Goal: Information Seeking & Learning: Check status

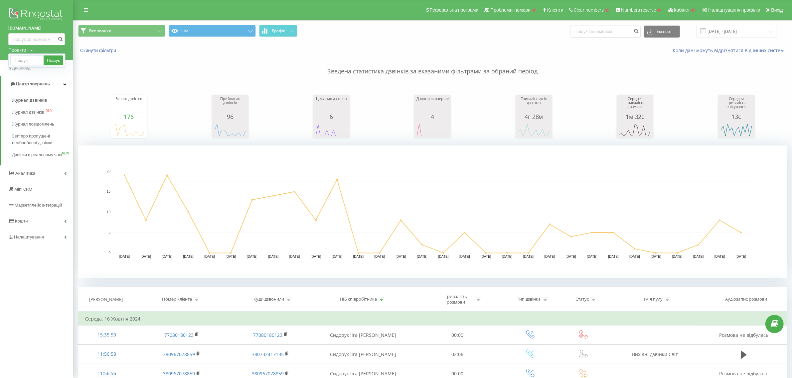
click at [23, 54] on div "Пошук" at bounding box center [36, 61] width 57 height 14
click at [23, 58] on input "text" at bounding box center [26, 61] width 33 height 10
type input "opl"
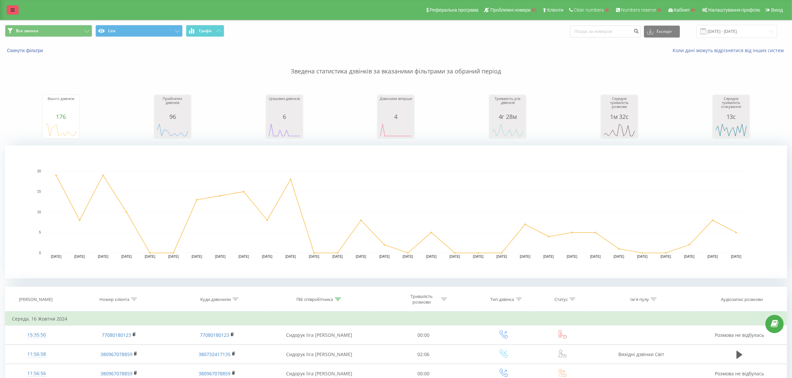
click at [7, 13] on link at bounding box center [13, 9] width 12 height 9
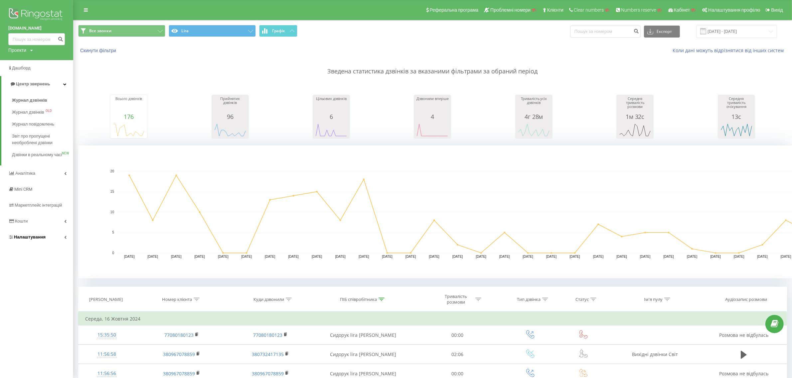
click at [42, 240] on span "Налаштування" at bounding box center [30, 237] width 32 height 5
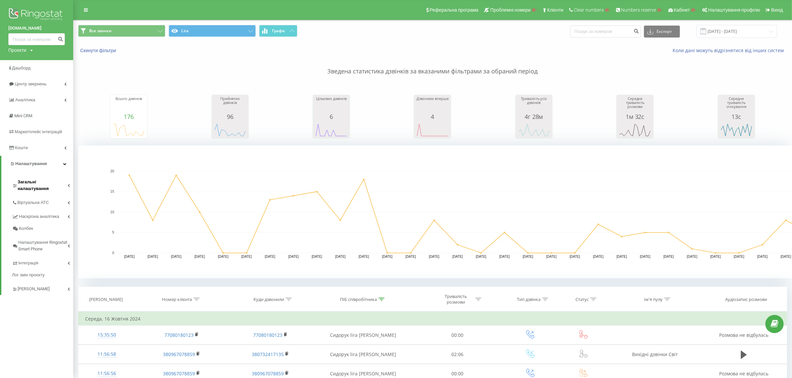
click at [35, 182] on span "Загальні налаштування" at bounding box center [43, 185] width 50 height 13
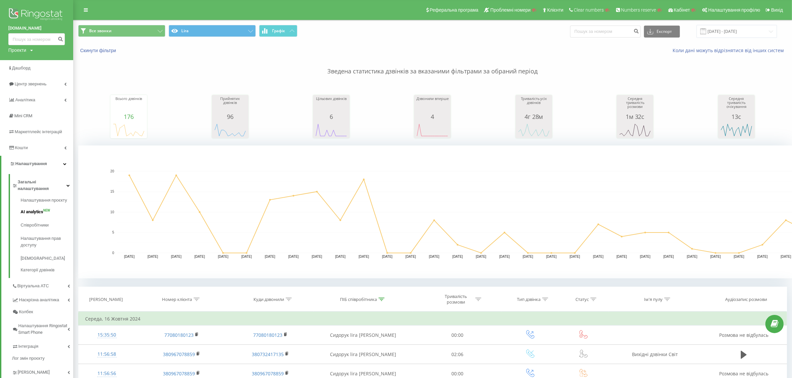
click at [30, 209] on span "AI analytics" at bounding box center [32, 212] width 23 height 7
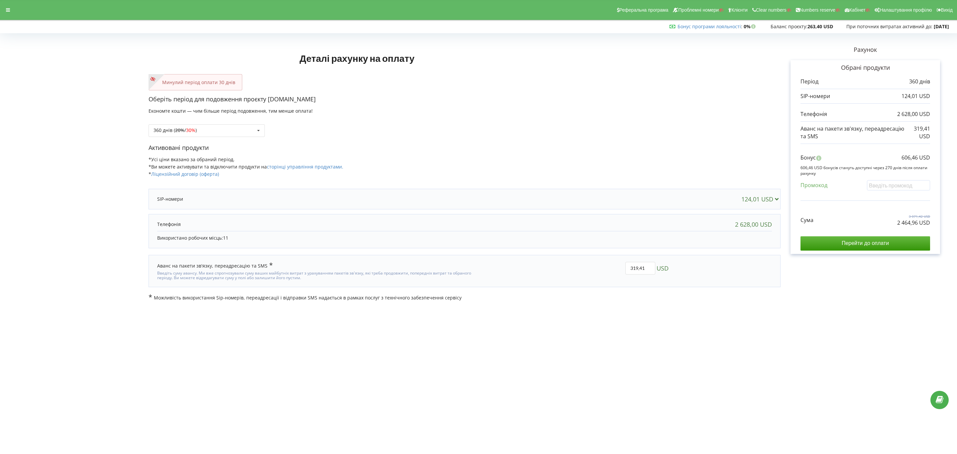
click at [229, 122] on div "360 днів ( 20% / 30% ) Поповнити баланс без подовження 20% / 30% 30% / 40%" at bounding box center [465, 125] width 632 height 23
click at [229, 126] on div "360 днів ( 20% / 30% ) Поповнити баланс без подовження 20% / 30% 30% /" at bounding box center [207, 130] width 116 height 13
click at [213, 182] on div "180 днів (10%)" at bounding box center [207, 180] width 116 height 12
click at [709, 182] on input "text" at bounding box center [898, 185] width 63 height 10
paste input "EKLH-TLWT"
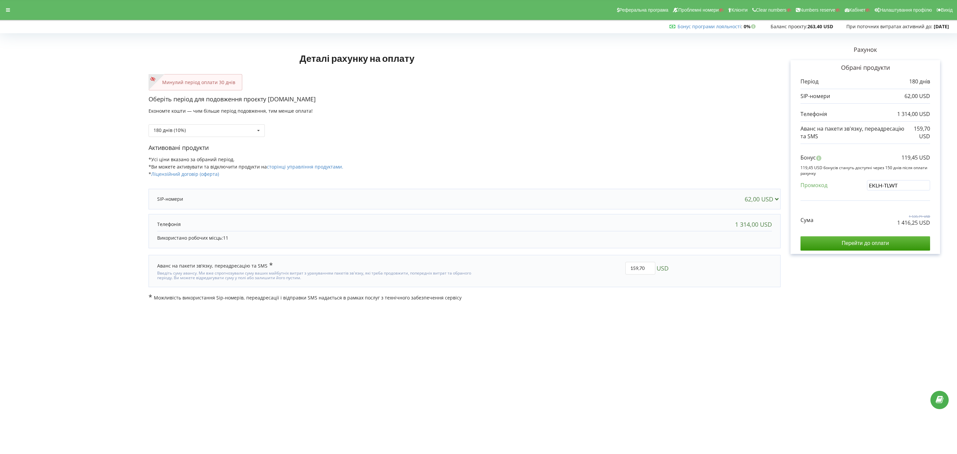
type input "EKLH-TLWT"
click at [709, 208] on div "Деталі рахунку на оплату Минулий період оплати 30 днів Оберіть період для подов…" at bounding box center [479, 169] width 944 height 266
drag, startPoint x: 893, startPoint y: 223, endPoint x: 953, endPoint y: 223, distance: 60.2
click at [709, 223] on div "Деталі рахунку на оплату Минулий період оплати 30 днів Оберіть період для подов…" at bounding box center [478, 169] width 957 height 280
copy p "1 316,70 USD"
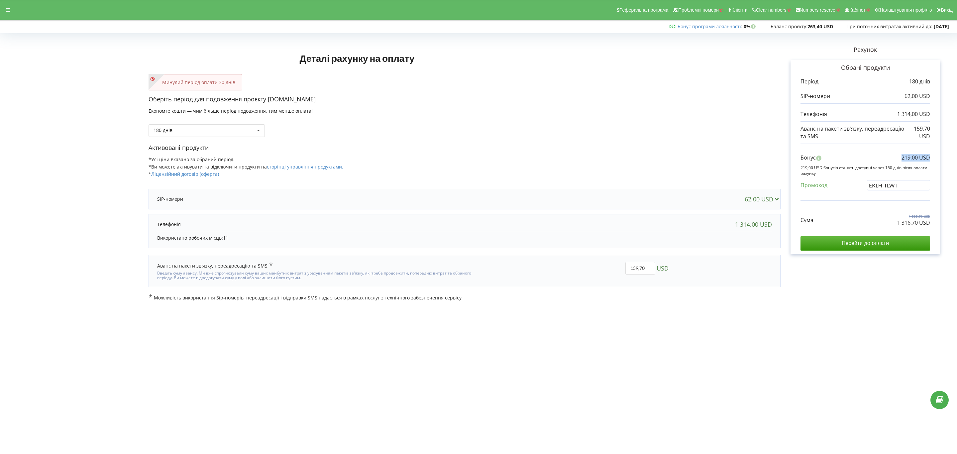
drag, startPoint x: 888, startPoint y: 159, endPoint x: 942, endPoint y: 159, distance: 53.9
click at [709, 159] on div "Рахунок Обрані продукти Період 180 днів 62,00 USD 1 314,00 USD 159,70 USD Бонус" at bounding box center [866, 169] width 170 height 266
copy p "219,00 USD"
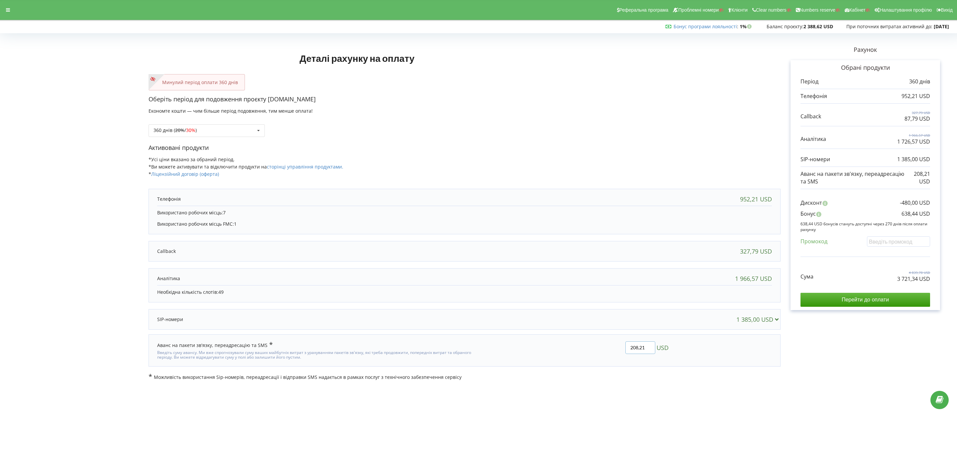
drag, startPoint x: 648, startPoint y: 348, endPoint x: 620, endPoint y: 349, distance: 27.3
click at [626, 348] on input "208,21" at bounding box center [641, 347] width 30 height 13
type input "150"
click at [619, 350] on div "Деталі рахунку на оплату Минулий період оплати 360 днів Оберіть період для подо…" at bounding box center [479, 208] width 944 height 345
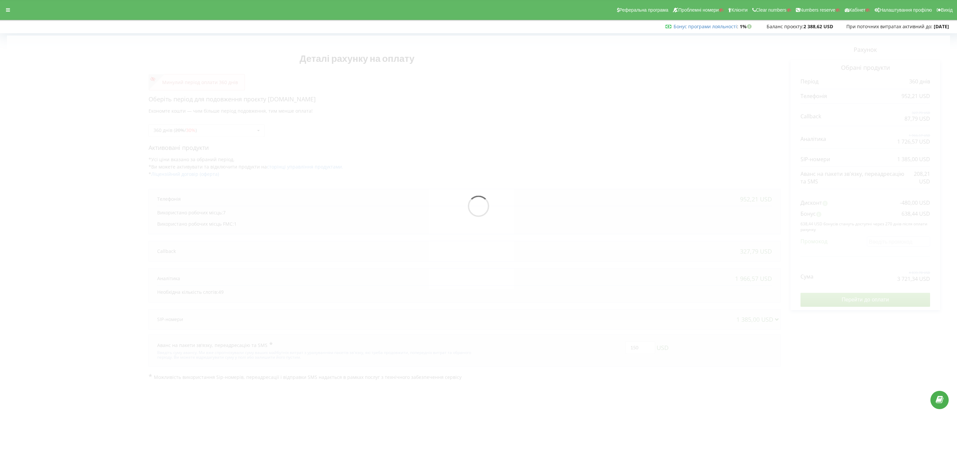
drag, startPoint x: 547, startPoint y: 344, endPoint x: 538, endPoint y: 342, distance: 9.5
click at [547, 344] on div at bounding box center [479, 208] width 944 height 345
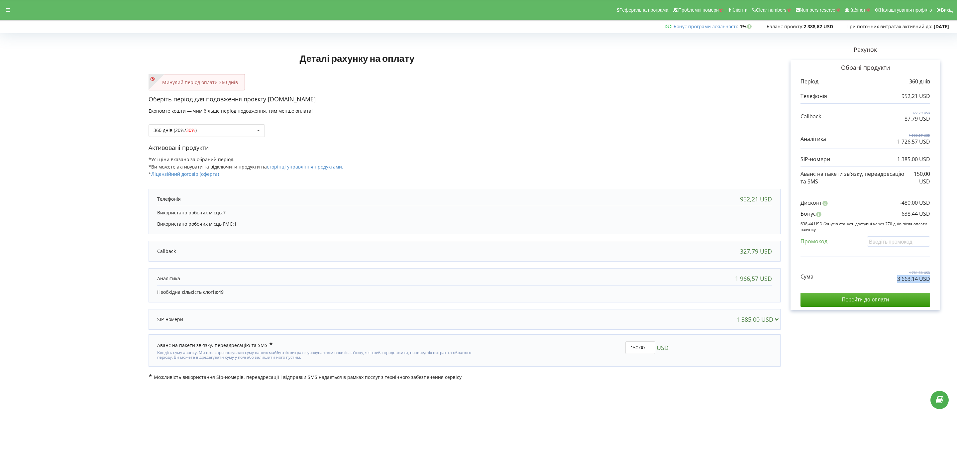
drag, startPoint x: 875, startPoint y: 281, endPoint x: 925, endPoint y: 288, distance: 50.6
click at [939, 281] on div "Обрані продукти Період 360 днів 952,21 USD 327,79 USD 87,79 USD" at bounding box center [866, 185] width 150 height 250
copy p "3 663,14 USD"
drag, startPoint x: 895, startPoint y: 214, endPoint x: 941, endPoint y: 215, distance: 46.2
click at [941, 215] on div "Рахунок Обрані продукти Період 360 днів 952,21 USD 327,79 USD 87,79 USD 1 966,5…" at bounding box center [866, 208] width 170 height 345
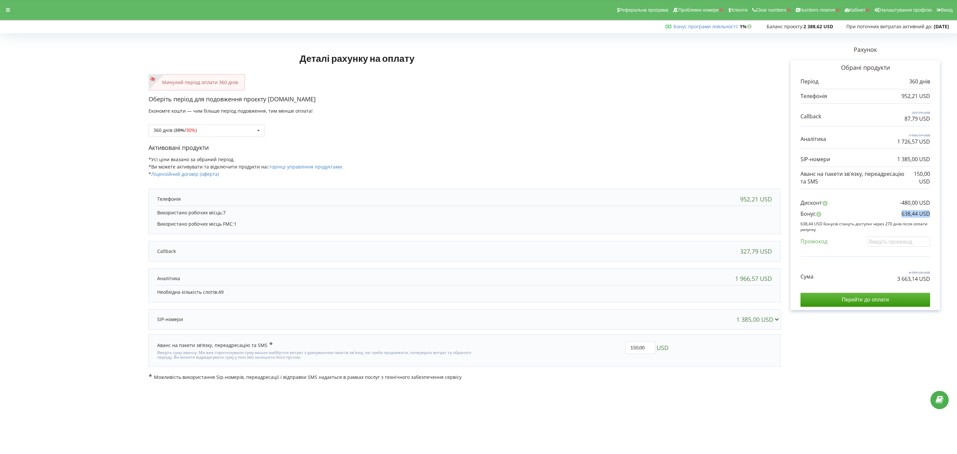
copy p "638,44 USD"
drag, startPoint x: 948, startPoint y: 26, endPoint x: 925, endPoint y: 26, distance: 22.9
click at [925, 26] on div "Бонус програми лояльності : Бонус : 1% 2 388,62 USD" at bounding box center [477, 26] width 954 height 7
copy strong "2026-04-29"
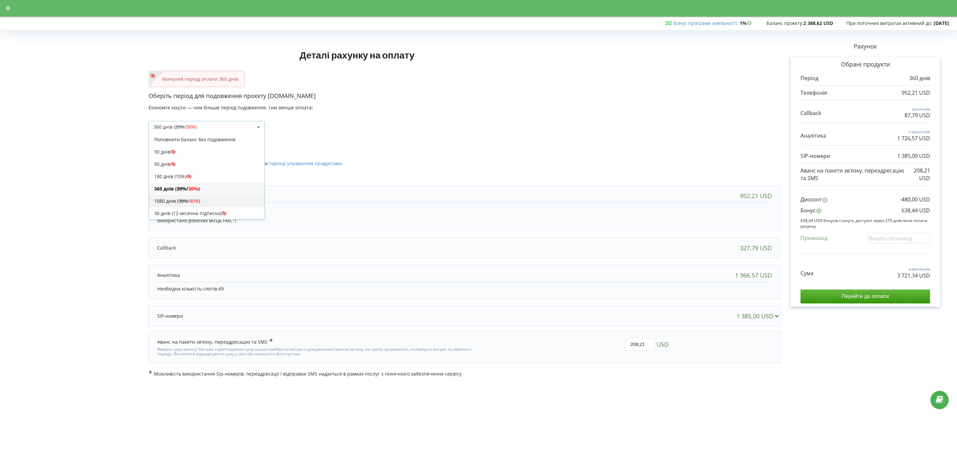
click at [199, 201] on span "40%" at bounding box center [194, 201] width 9 height 6
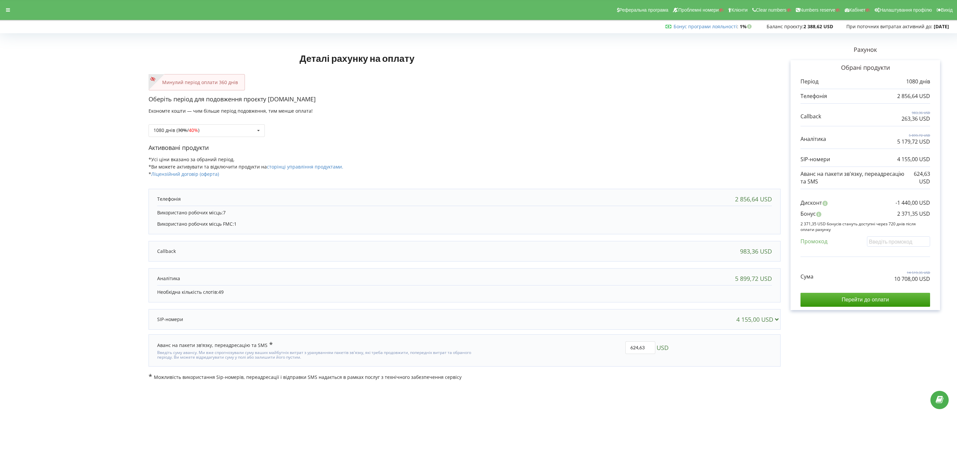
click at [590, 386] on div "Деталі рахунку на оплату Минулий період оплати 360 днів Оберіть період для подо…" at bounding box center [478, 208] width 957 height 359
drag, startPoint x: 644, startPoint y: 344, endPoint x: 588, endPoint y: 341, distance: 55.9
click at [588, 341] on div "624,63 USD" at bounding box center [575, 351] width 195 height 28
type input "440"
click at [587, 341] on div "Деталі рахунку на оплату Минулий період оплати 360 днів Оберіть період для подо…" at bounding box center [479, 208] width 944 height 345
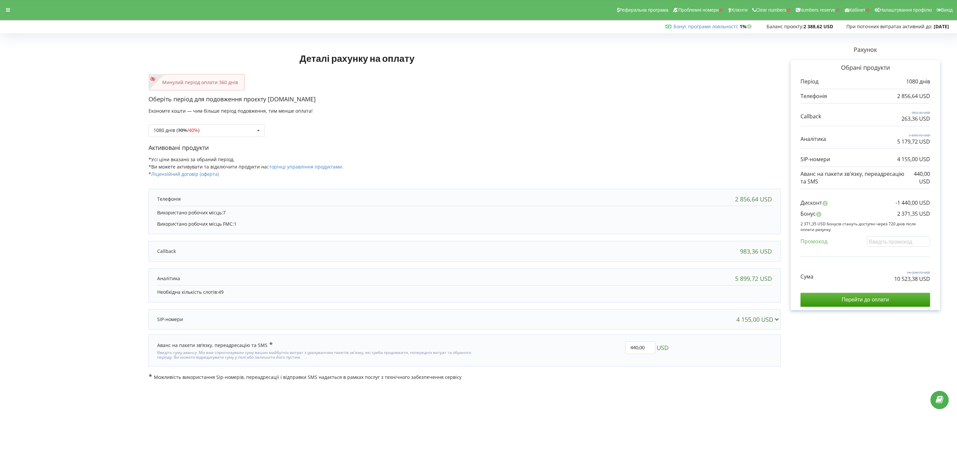
drag, startPoint x: 885, startPoint y: 284, endPoint x: 941, endPoint y: 273, distance: 56.6
click at [941, 273] on div "Рахунок Обрані продукти Період 1080 днів 2 856,64 USD 983,36 USD 263,36 USD 5 8…" at bounding box center [866, 208] width 170 height 345
copy div "14 334,73 USD"
drag, startPoint x: 937, startPoint y: 283, endPoint x: 887, endPoint y: 283, distance: 49.9
click at [887, 283] on div "Обрані продукти Період 1080 днів 2 856,64 USD 983,36 USD 263,36 USD" at bounding box center [866, 185] width 150 height 250
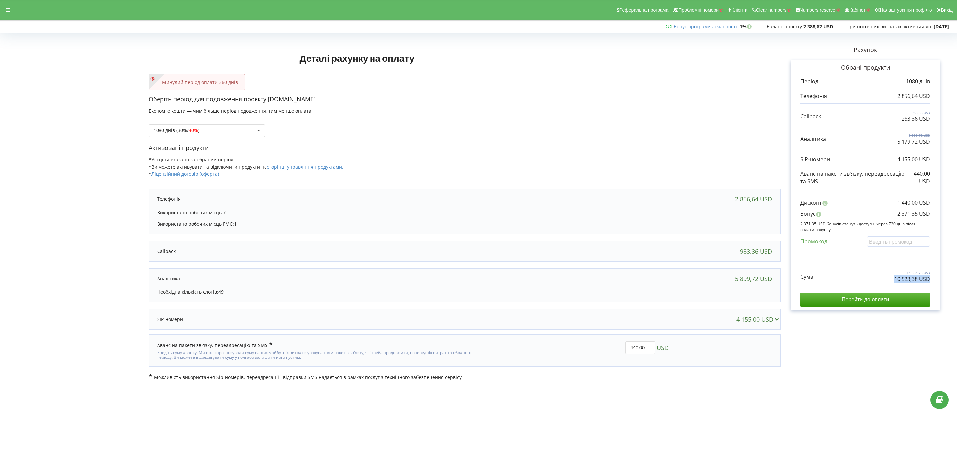
copy p "10 523,38 USD"
drag, startPoint x: 893, startPoint y: 216, endPoint x: 939, endPoint y: 219, distance: 45.6
click at [939, 219] on div "Обрані продукти Період 1080 днів 2 856,64 USD 983,36 USD 263,36 USD" at bounding box center [866, 185] width 150 height 250
copy p "2 371,35 USD"
click at [468, 272] on div "5 899,72 USD" at bounding box center [465, 278] width 628 height 13
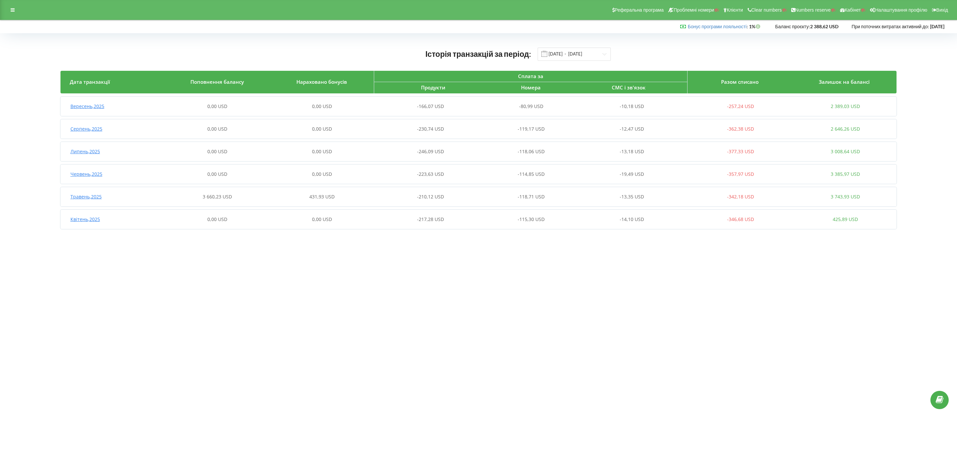
click at [403, 201] on div "Травень , 2025 3 660,23 USD 431,93 USD -210,12 USD -118,71 USD -13,35 USD -342,…" at bounding box center [479, 197] width 837 height 16
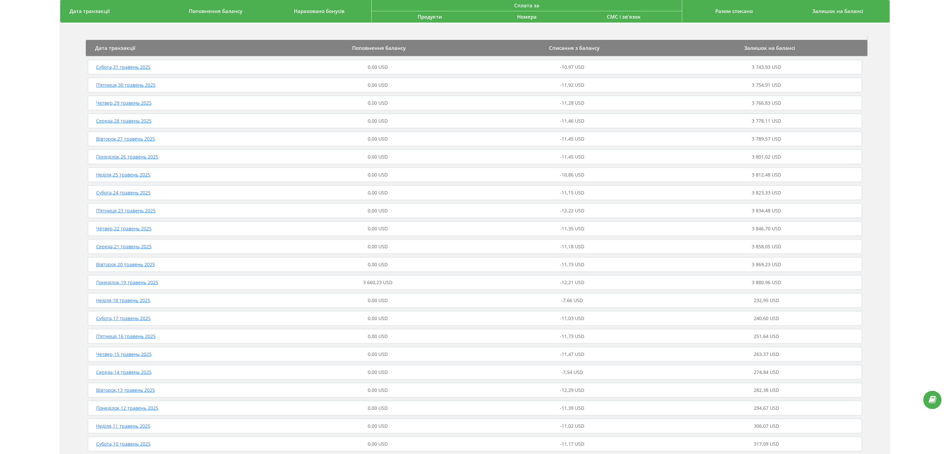
scroll to position [349, 0]
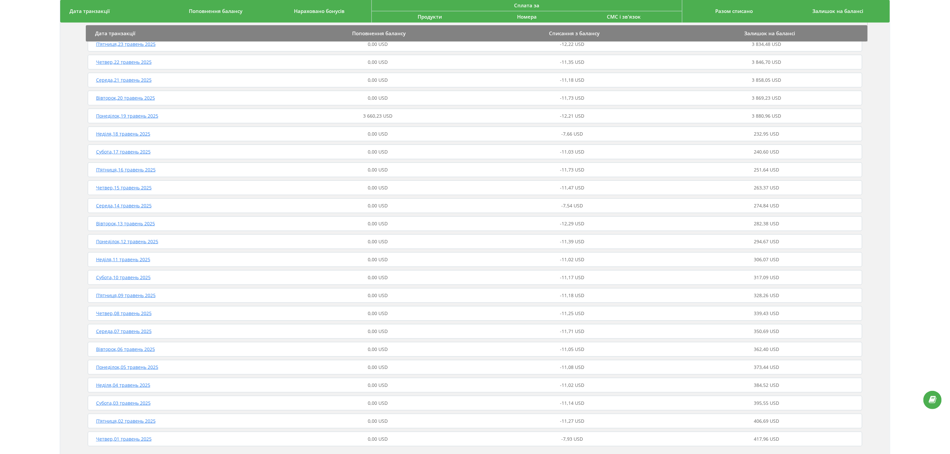
click at [432, 109] on div "Понеділок , 19 травень 2025 3 660,23 USD -12,21 USD 3 880,96 USD" at bounding box center [475, 116] width 778 height 16
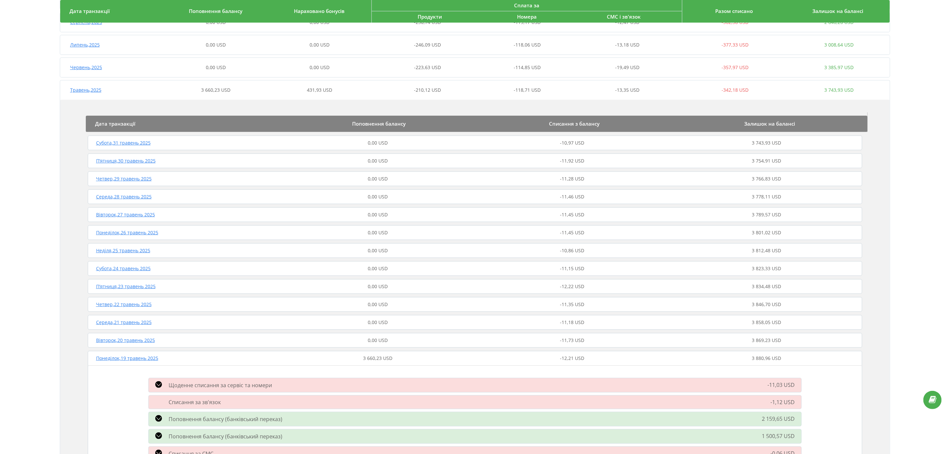
scroll to position [50, 0]
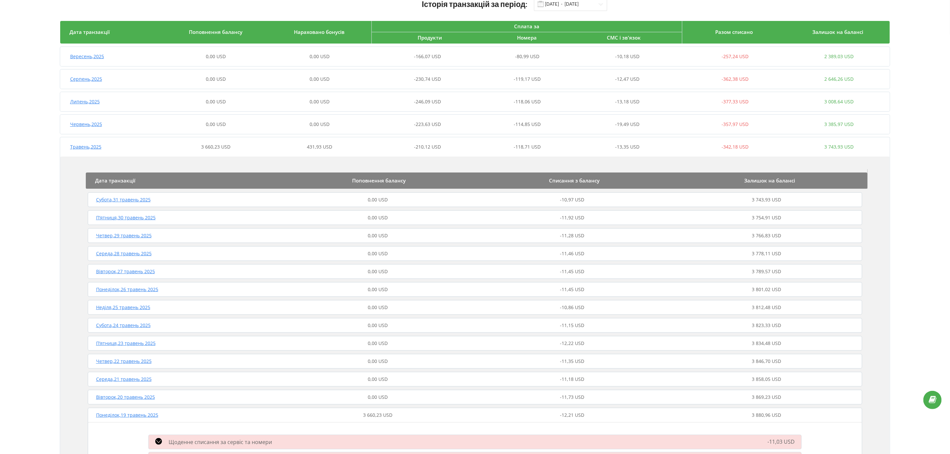
click at [339, 145] on div "431,93 USD" at bounding box center [320, 147] width 104 height 7
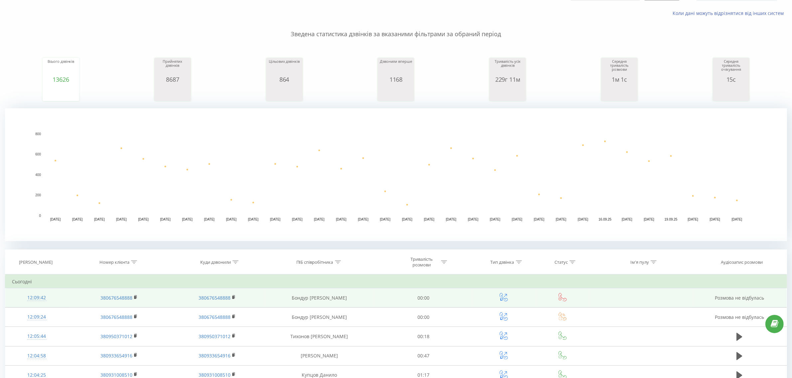
scroll to position [83, 0]
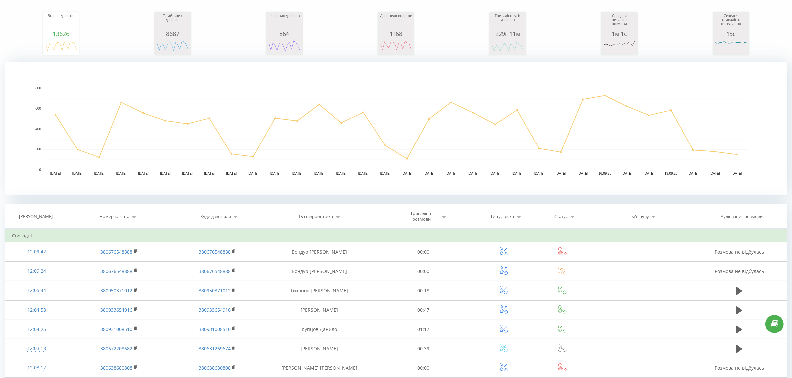
click at [235, 216] on icon at bounding box center [235, 216] width 6 height 3
click at [228, 268] on input "text" at bounding box center [217, 264] width 59 height 12
paste input "380631269678"
type input "380631269678"
click at [229, 278] on span "OK" at bounding box center [231, 277] width 19 height 10
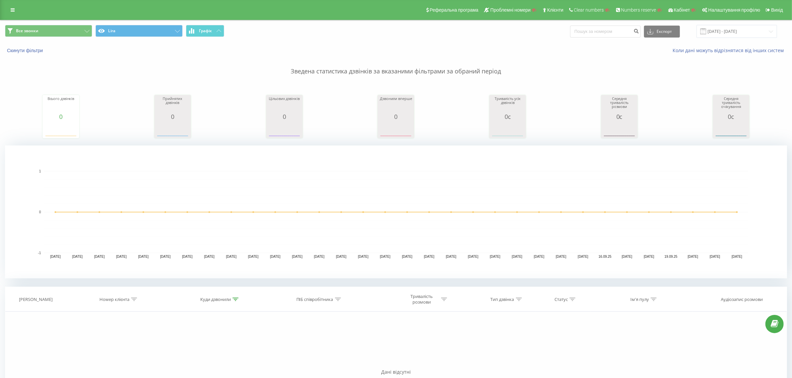
click at [752, 38] on div "Все звонки Lira Графік Експорт .csv .xls .xlsx 22.08.2025 - 22.09.2025" at bounding box center [395, 31] width 791 height 22
click at [734, 30] on input "[DATE] - [DATE]" at bounding box center [736, 31] width 80 height 13
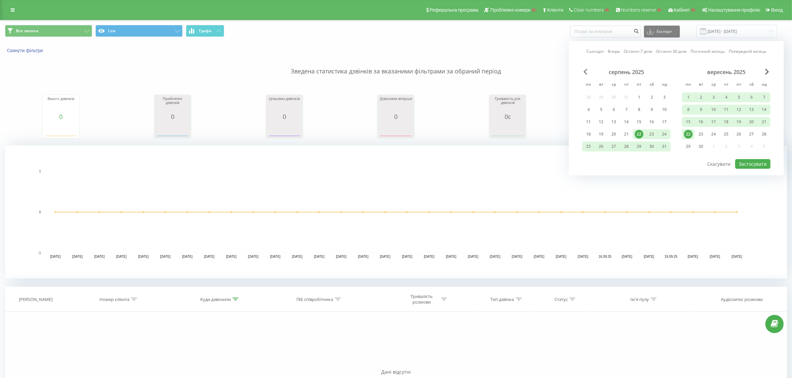
click at [585, 71] on span "Previous Month" at bounding box center [585, 72] width 4 height 6
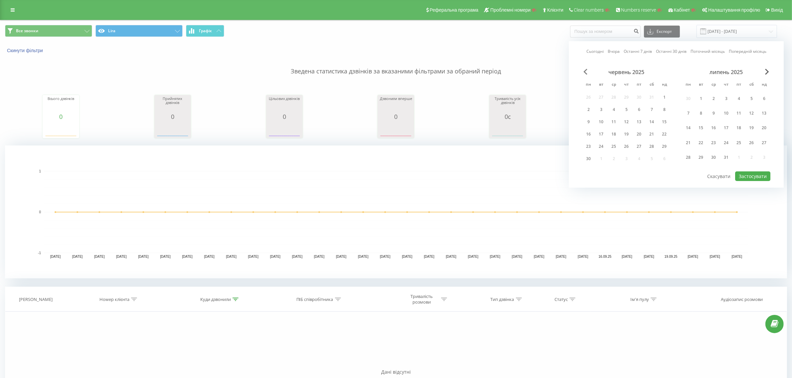
click at [585, 71] on span "Previous Month" at bounding box center [585, 72] width 4 height 6
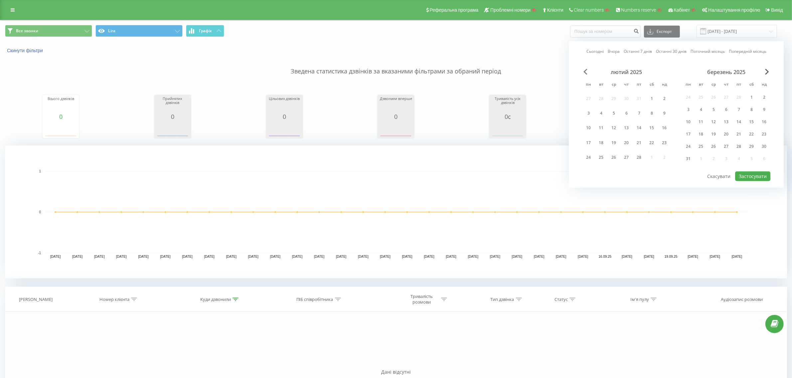
click at [585, 71] on span "Previous Month" at bounding box center [585, 72] width 4 height 6
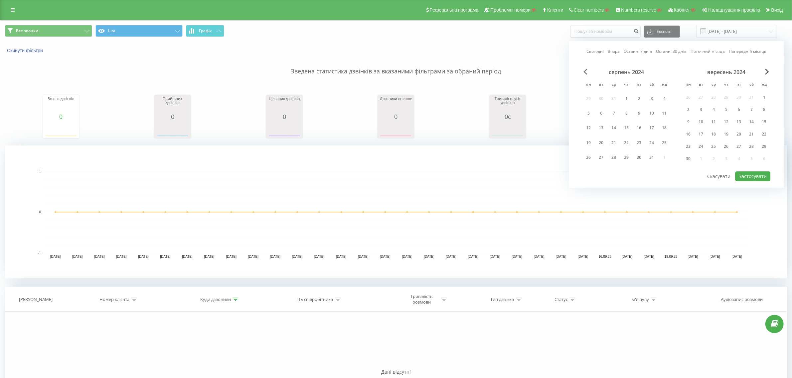
click at [585, 71] on span "Previous Month" at bounding box center [585, 72] width 4 height 6
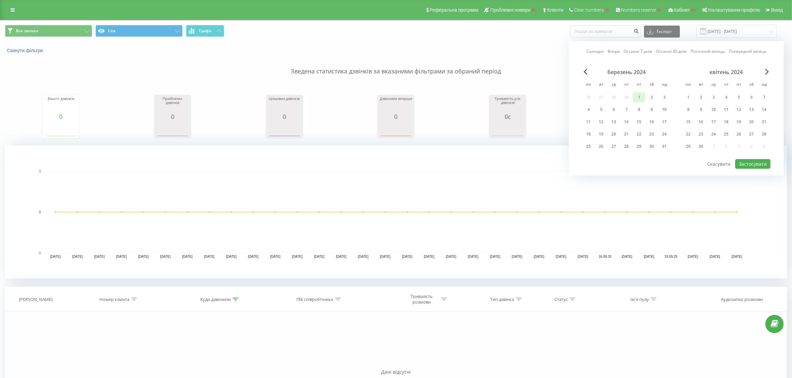
click at [641, 93] on div "1" at bounding box center [638, 97] width 9 height 9
click at [766, 73] on span "Next Month" at bounding box center [767, 72] width 4 height 6
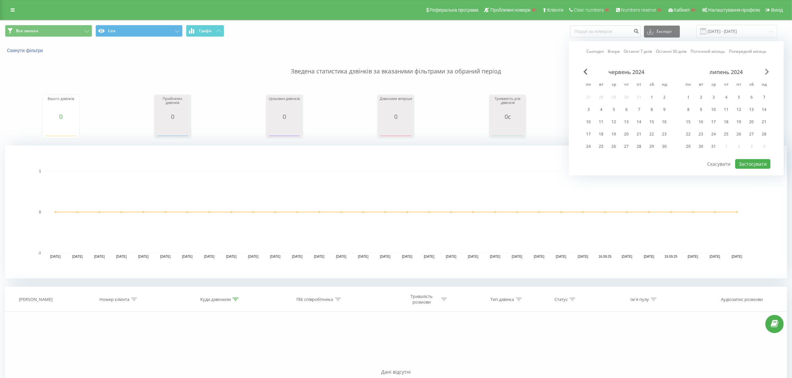
click at [766, 73] on span "Next Month" at bounding box center [767, 72] width 4 height 6
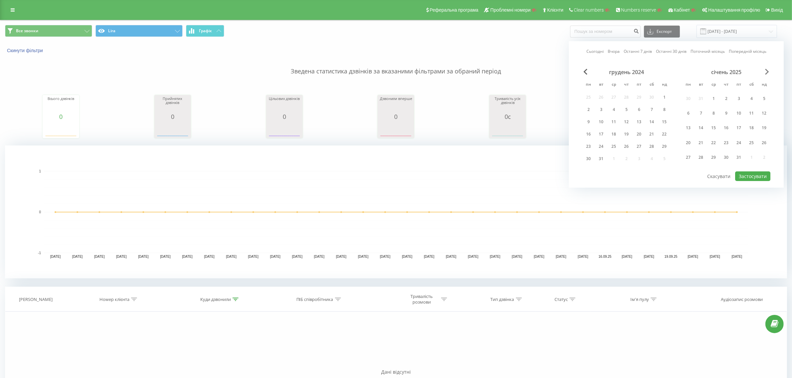
click at [766, 73] on span "Next Month" at bounding box center [767, 72] width 4 height 6
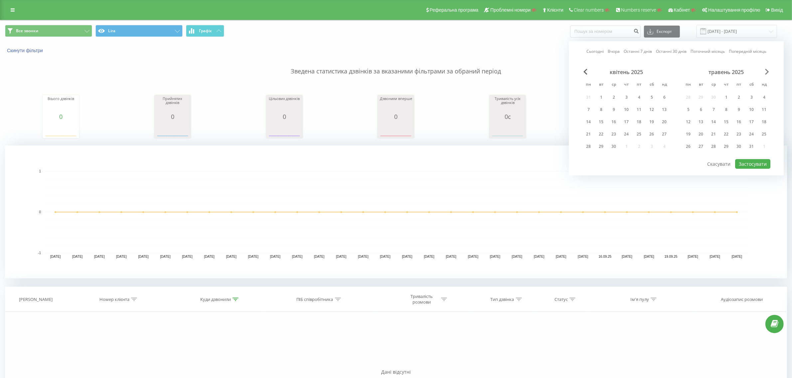
click at [766, 73] on span "Next Month" at bounding box center [767, 72] width 4 height 6
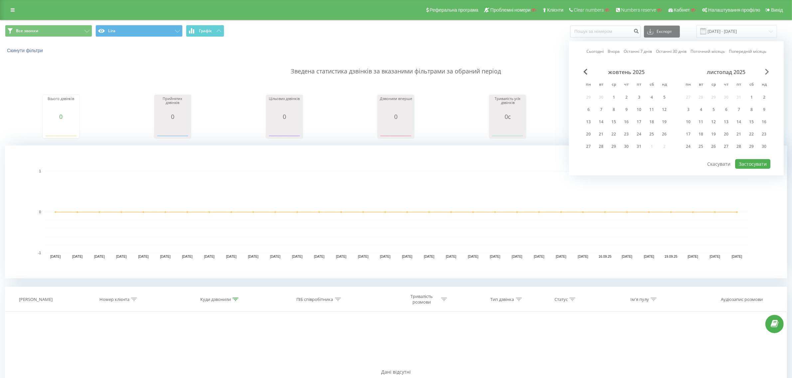
click at [766, 73] on span "Next Month" at bounding box center [767, 72] width 4 height 6
click at [715, 143] on div "31" at bounding box center [713, 146] width 9 height 9
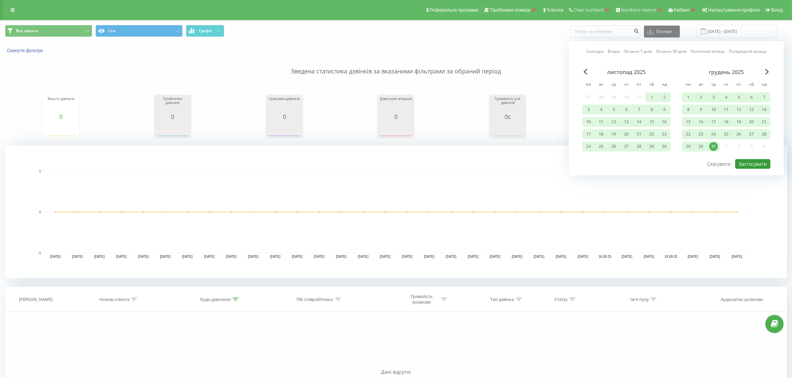
click at [755, 161] on button "Застосувати" at bounding box center [752, 164] width 35 height 10
type input "01.03.2024 - 31.12.2025"
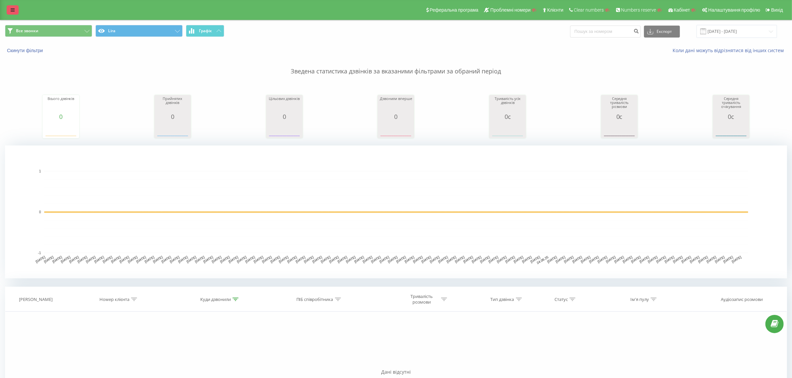
click at [7, 9] on link at bounding box center [13, 9] width 12 height 9
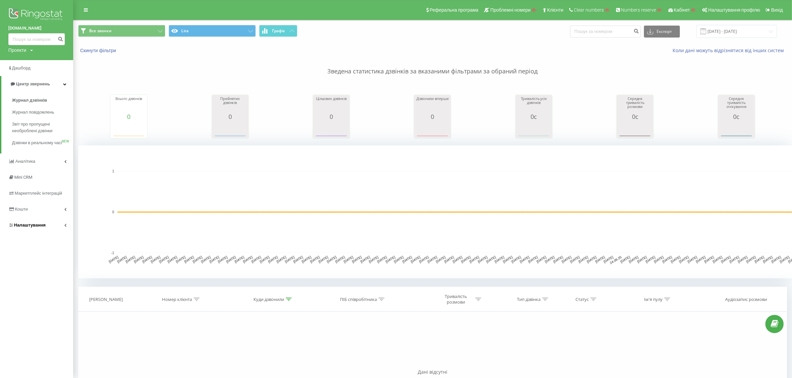
click at [36, 228] on span "Налаштування" at bounding box center [30, 225] width 32 height 5
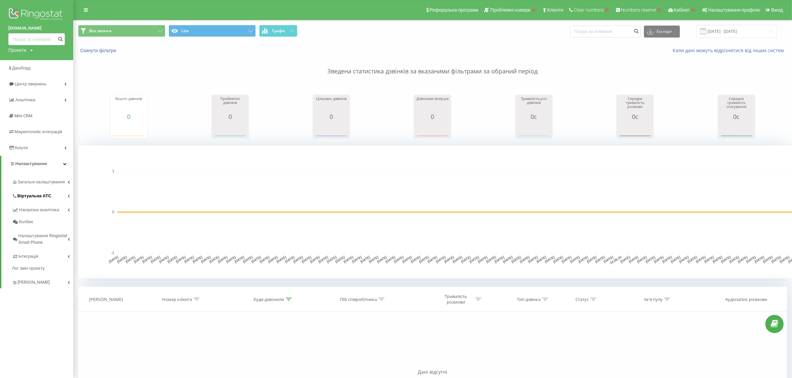
click at [39, 197] on span "Віртуальна АТС" at bounding box center [34, 196] width 34 height 7
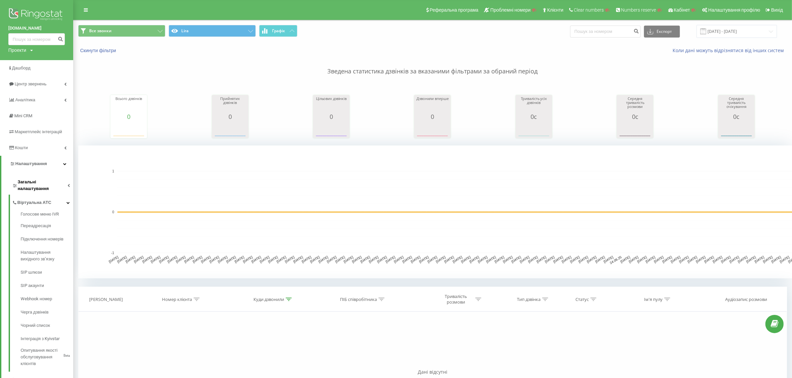
click at [40, 180] on span "Загальні налаштування" at bounding box center [43, 185] width 50 height 13
click at [39, 222] on span "Співробітники" at bounding box center [36, 225] width 31 height 7
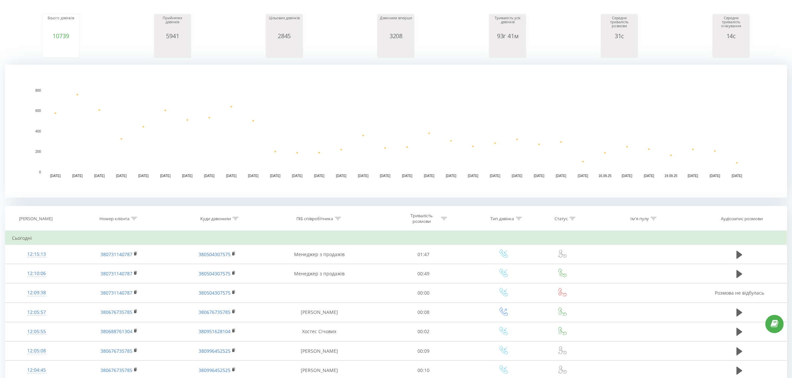
scroll to position [166, 0]
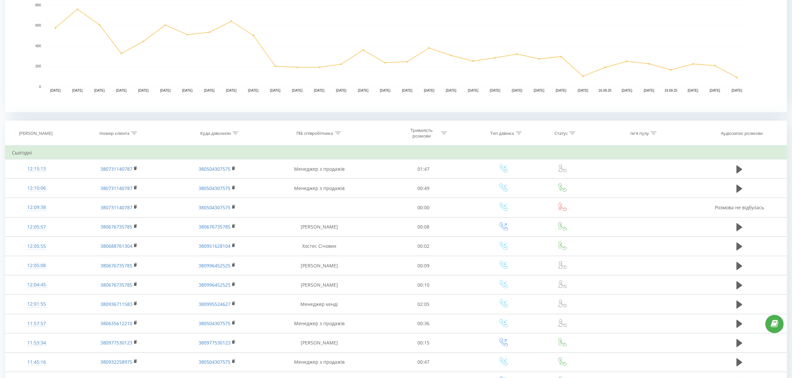
click at [137, 132] on div "Номер клієнта" at bounding box center [119, 134] width 102 height 6
click at [132, 177] on input "text" at bounding box center [119, 181] width 59 height 12
paste input "380 68 876 1304"
click at [102, 179] on input "380 68 876 1304" at bounding box center [119, 181] width 59 height 12
click at [100, 181] on input "380 68 876 1304" at bounding box center [119, 181] width 59 height 12
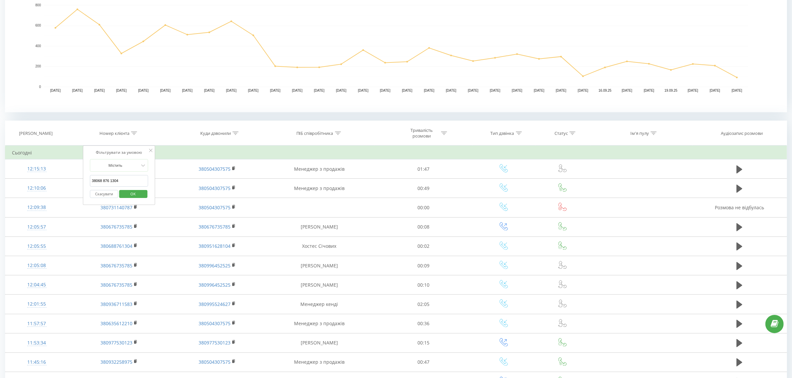
click at [102, 180] on input "38068 876 1304" at bounding box center [119, 181] width 59 height 12
click at [110, 181] on input "38068876 1304" at bounding box center [119, 181] width 59 height 12
type input "380688761304"
click at [131, 193] on span "OK" at bounding box center [133, 194] width 19 height 10
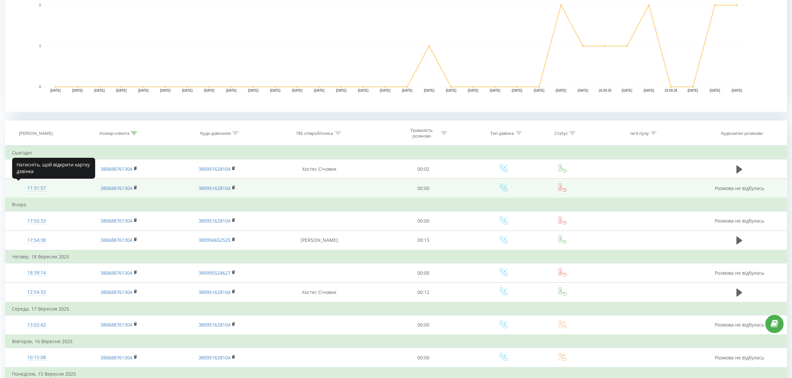
click at [41, 187] on div "11:31:57" at bounding box center [36, 188] width 49 height 13
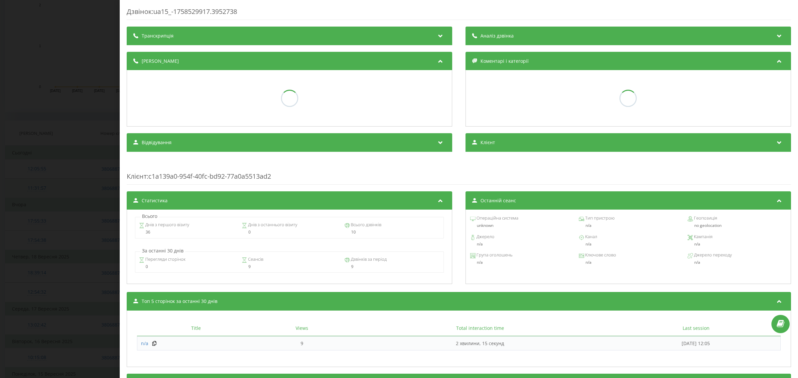
click at [41, 187] on div "Дзвінок : ua15_-1758529917.3952738 Транскрипція Аналіз дзвінка Деталі дзвінка К…" at bounding box center [399, 189] width 798 height 378
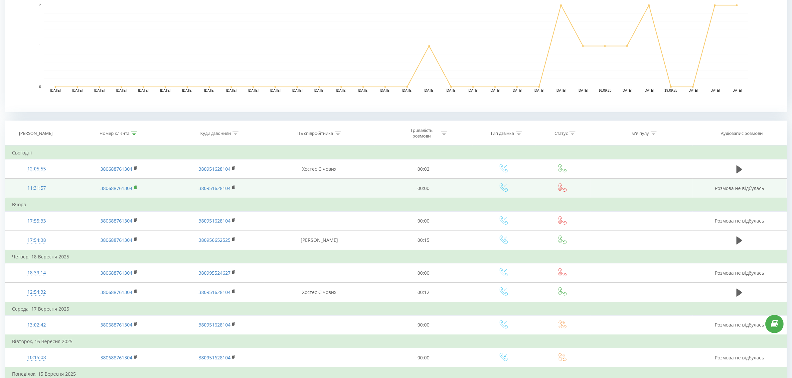
click at [135, 187] on rect at bounding box center [135, 188] width 2 height 3
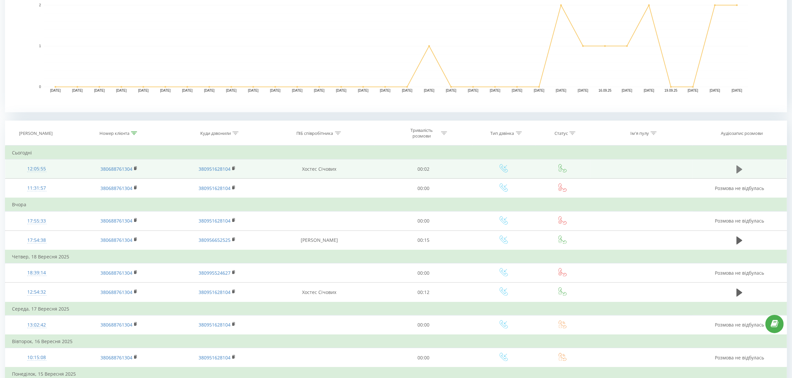
click at [742, 171] on button at bounding box center [739, 170] width 10 height 10
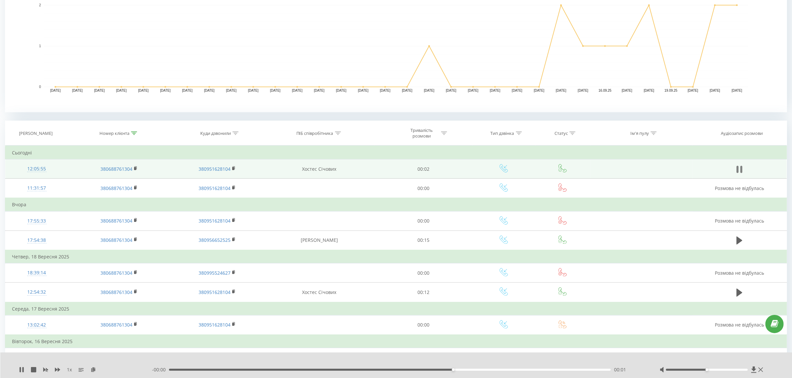
click at [742, 170] on button at bounding box center [739, 170] width 10 height 10
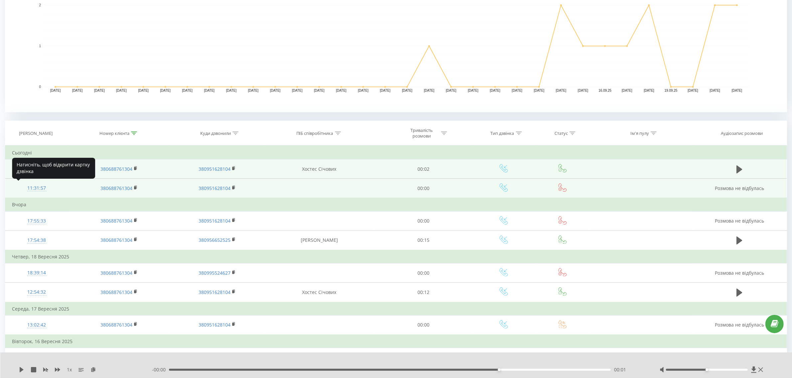
click at [32, 186] on div "11:31:57" at bounding box center [36, 188] width 49 height 13
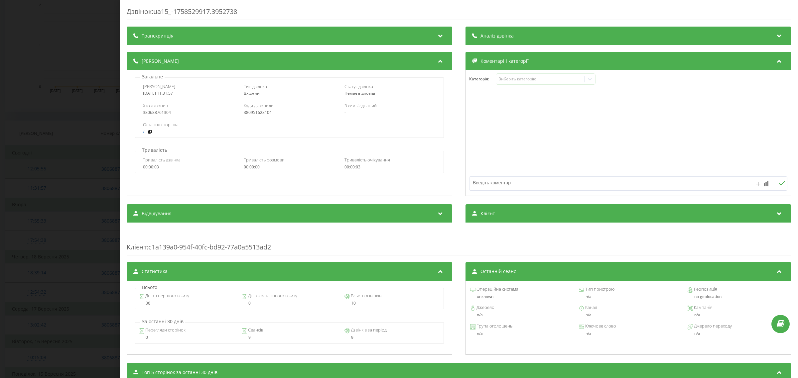
click at [94, 204] on div "Дзвінок : ua15_-1758529917.3952738 Транскрипція Для AI-аналізу майбутніх дзвінк…" at bounding box center [399, 189] width 798 height 378
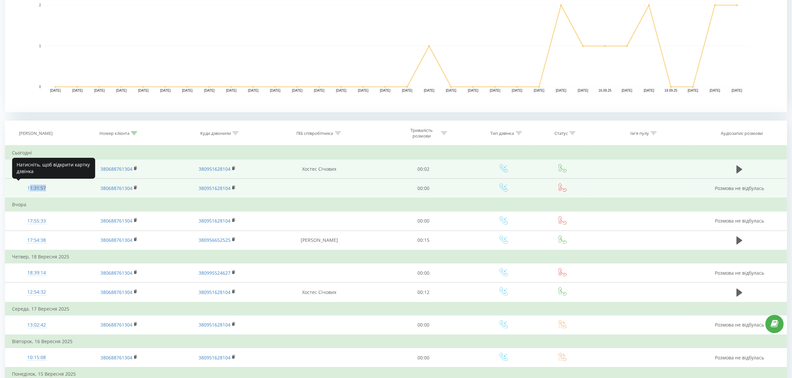
drag, startPoint x: 26, startPoint y: 188, endPoint x: 69, endPoint y: 190, distance: 43.3
click at [69, 190] on tr "11:31:57 380688761304 380951628104 00:00 Розмова не відбулась" at bounding box center [395, 189] width 781 height 20
copy div "11:31:57"
click at [32, 186] on div "11:31:57" at bounding box center [36, 188] width 49 height 13
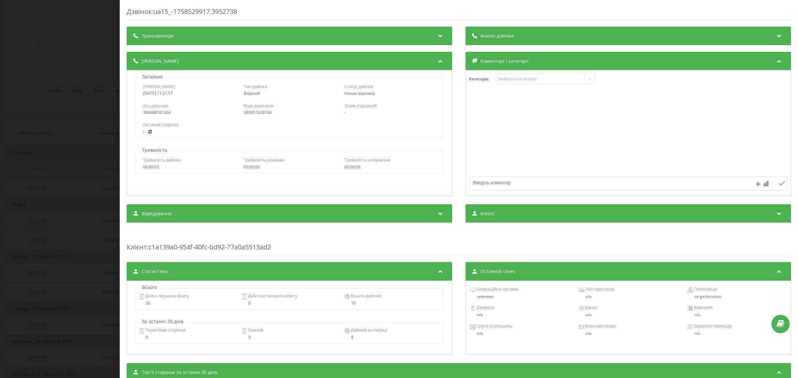
click at [28, 107] on div "Дзвінок : ua15_-1758529917.3952738 Транскрипція Для AI-аналізу майбутніх дзвінк…" at bounding box center [399, 189] width 798 height 378
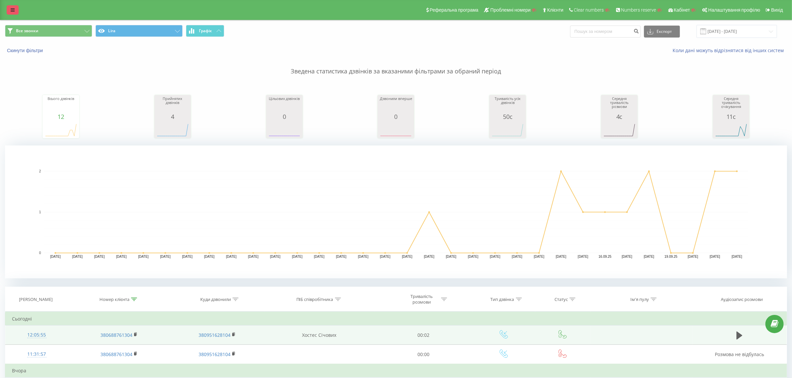
click at [15, 12] on link at bounding box center [13, 9] width 12 height 9
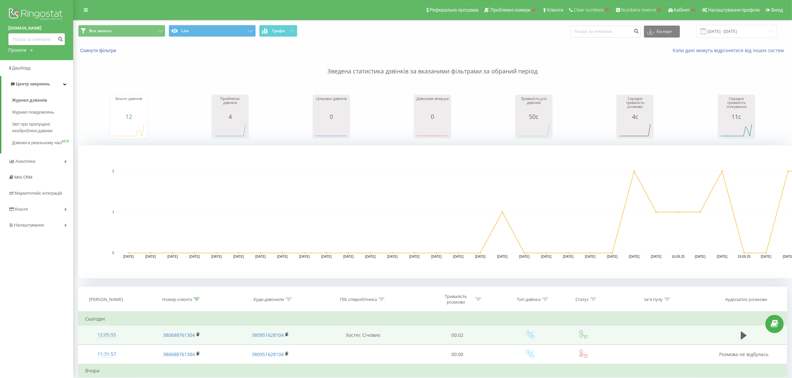
click at [24, 49] on div "Проекти" at bounding box center [17, 50] width 18 height 7
click at [27, 62] on input "text" at bounding box center [26, 61] width 33 height 10
click at [31, 63] on input "expert" at bounding box center [26, 61] width 33 height 10
type input "expertte"
click at [52, 57] on link "Пошук" at bounding box center [54, 61] width 20 height 10
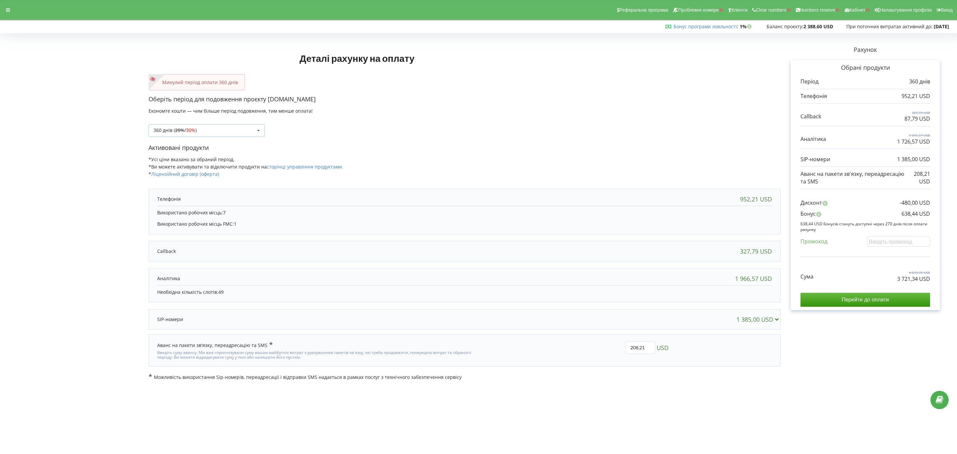
click at [195, 134] on div "360 днів ( 20% / 30% ) Поповнити баланс без подовження 20%" at bounding box center [207, 130] width 116 height 13
click at [493, 129] on div "360 днів ( 20% / 30% ) Поповнити баланс без подовження 20% / 30% 30% / 40%" at bounding box center [465, 125] width 632 height 23
drag, startPoint x: 645, startPoint y: 356, endPoint x: 638, endPoint y: 353, distance: 7.6
click at [638, 353] on div "208,21 USD" at bounding box center [575, 351] width 195 height 28
drag, startPoint x: 636, startPoint y: 348, endPoint x: 592, endPoint y: 343, distance: 44.2
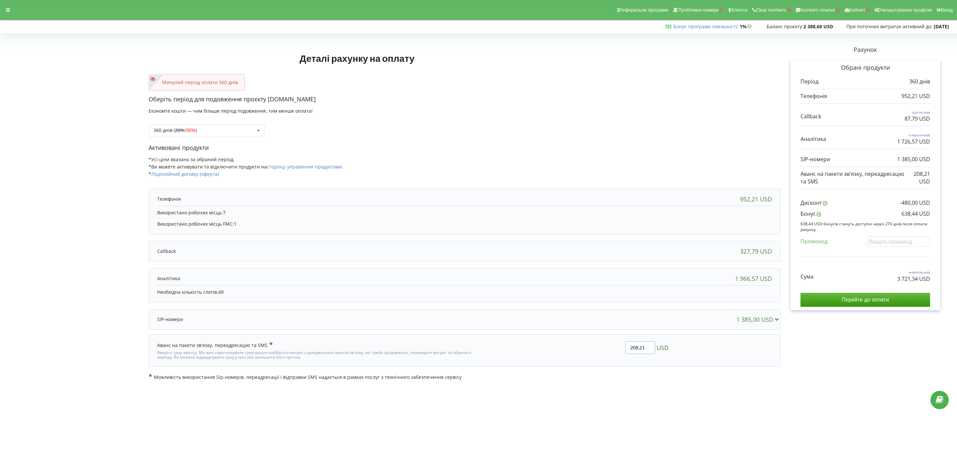
click at [592, 343] on div "208,21 USD" at bounding box center [575, 351] width 195 height 28
type input "150"
click at [586, 342] on div "Деталі рахунку на оплату Минулий період оплати 360 днів Оберіть період для подо…" at bounding box center [479, 208] width 944 height 345
click at [872, 302] on input "Перейти до оплати" at bounding box center [866, 300] width 130 height 14
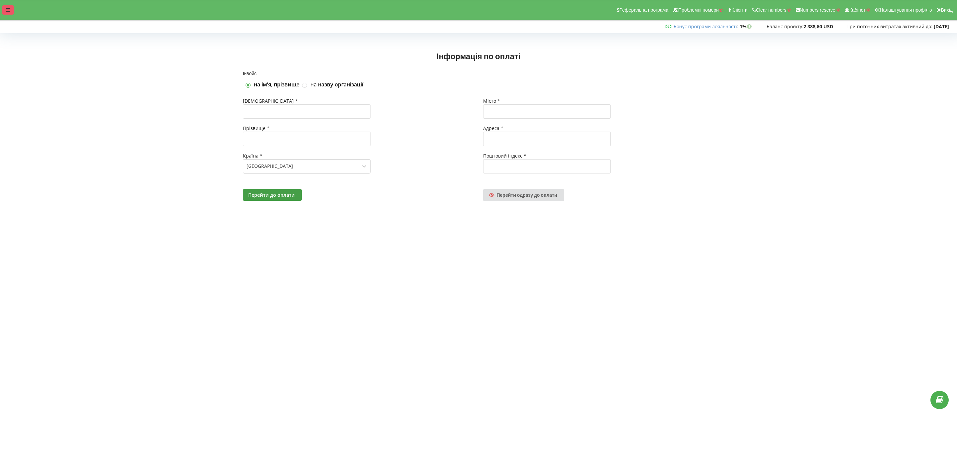
click at [8, 8] on icon at bounding box center [8, 10] width 4 height 5
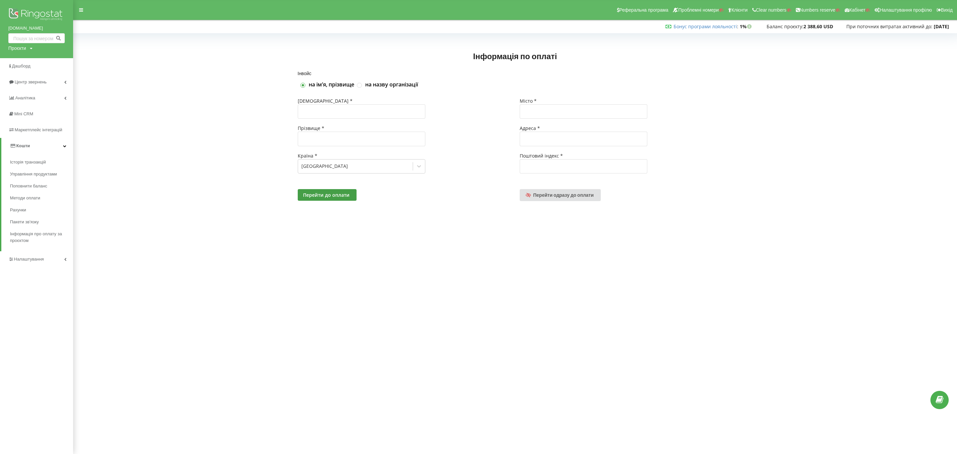
click at [27, 48] on div "Проєкти Пошук" at bounding box center [20, 48] width 24 height 7
click at [28, 56] on div "Пошук" at bounding box center [38, 62] width 60 height 21
click at [31, 60] on input "text" at bounding box center [28, 62] width 33 height 10
type input "[DOMAIN_NAME]"
click at [54, 62] on span "Пошук" at bounding box center [55, 62] width 12 height 6
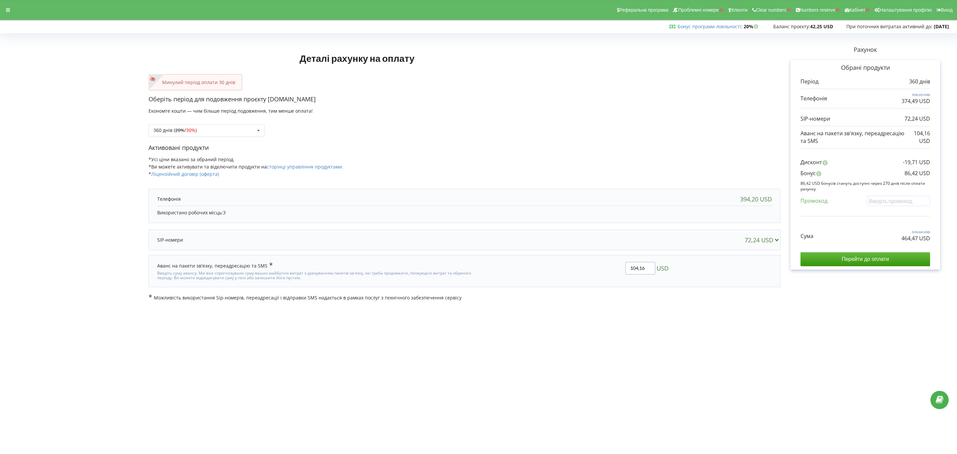
drag, startPoint x: 644, startPoint y: 269, endPoint x: 540, endPoint y: 275, distance: 104.6
click at [540, 275] on div "104,16 USD" at bounding box center [575, 271] width 195 height 28
type input "99,13"
click at [561, 273] on div "Деталі рахунку на оплату Минулий період оплати 30 днів Оберіть період для подов…" at bounding box center [479, 169] width 944 height 266
click at [911, 262] on input "Перейти до оплати" at bounding box center [866, 259] width 130 height 14
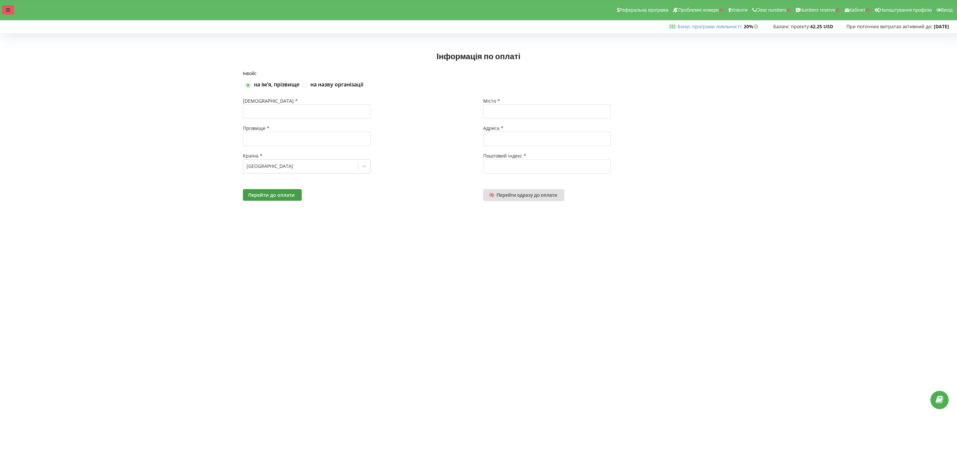
click at [5, 11] on div at bounding box center [8, 9] width 12 height 9
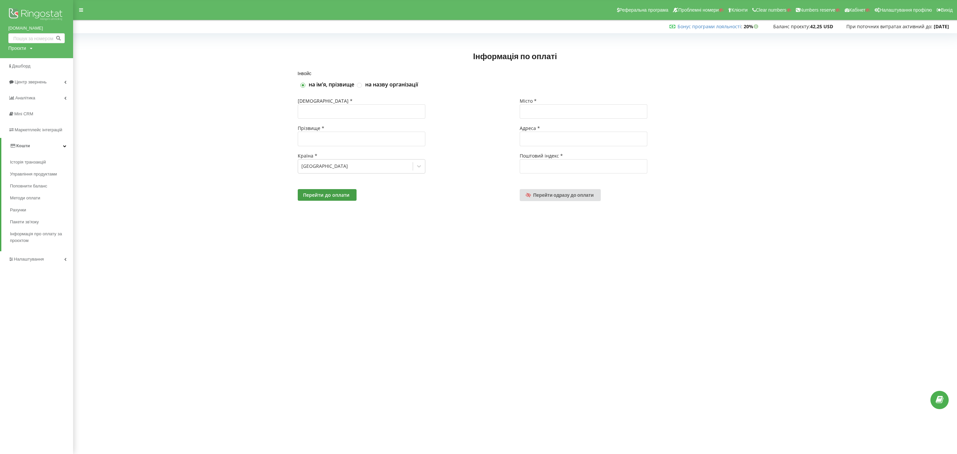
drag, startPoint x: 22, startPoint y: 50, endPoint x: 25, endPoint y: 60, distance: 10.5
click at [22, 50] on div "Проєкти" at bounding box center [17, 48] width 18 height 7
click at [28, 63] on input "text" at bounding box center [28, 62] width 33 height 10
type input "mix"
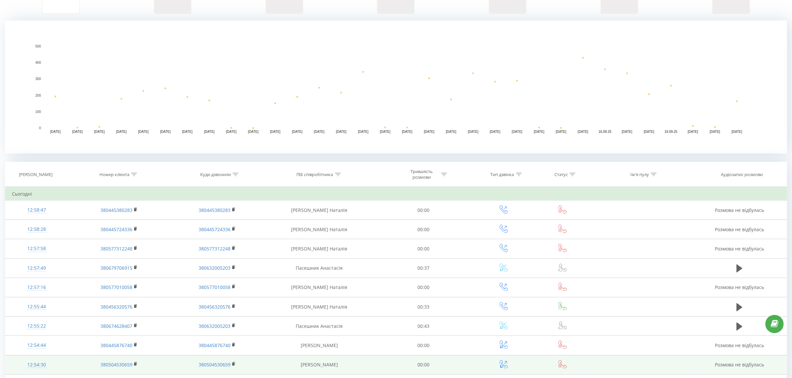
scroll to position [249, 0]
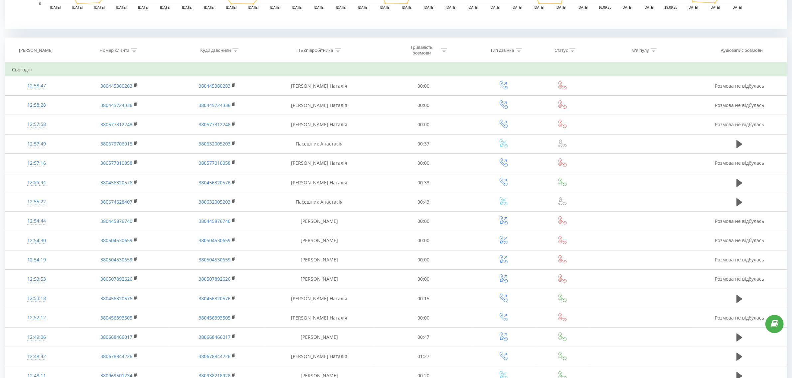
click at [136, 48] on div at bounding box center [134, 51] width 6 height 6
drag, startPoint x: 124, startPoint y: 100, endPoint x: 127, endPoint y: 104, distance: 5.2
click at [124, 100] on input "text" at bounding box center [119, 98] width 59 height 12
click at [139, 113] on span "OK" at bounding box center [133, 111] width 19 height 10
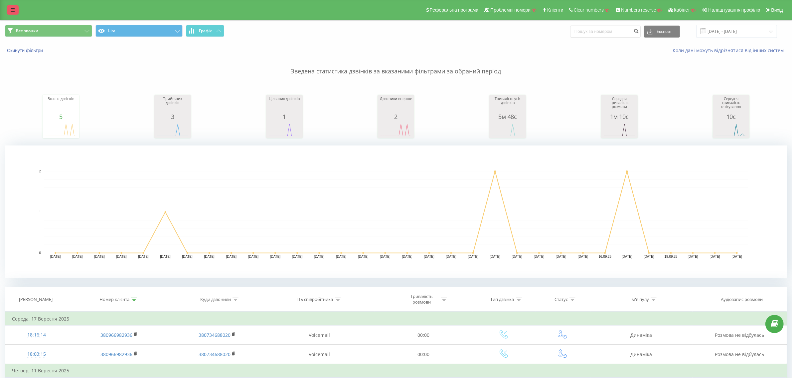
click at [11, 11] on icon at bounding box center [13, 10] width 4 height 5
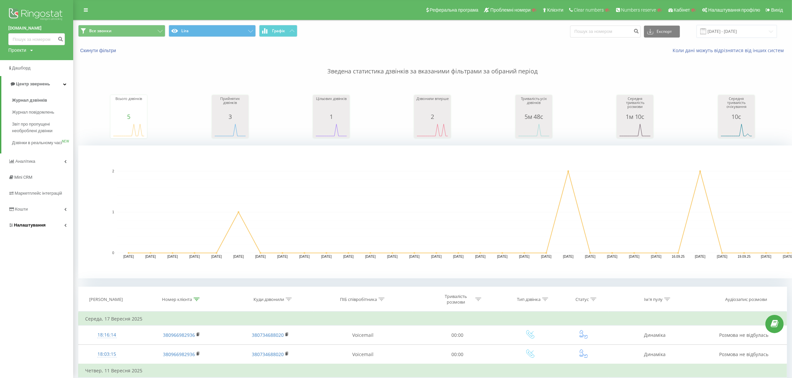
click at [40, 228] on link "Налаштування" at bounding box center [36, 225] width 73 height 16
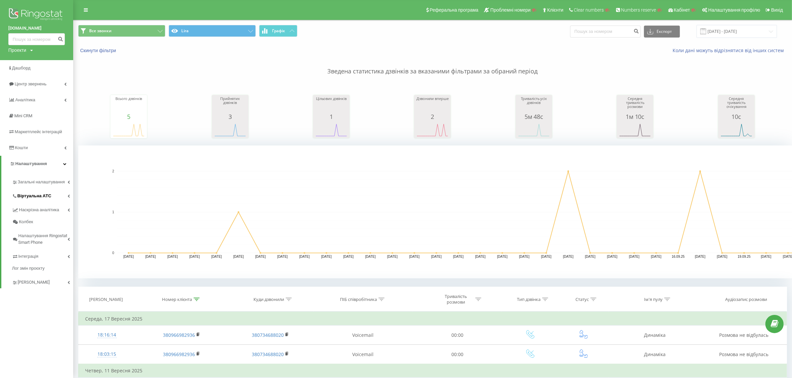
click at [38, 190] on link "Віртуальна АТС" at bounding box center [42, 195] width 61 height 14
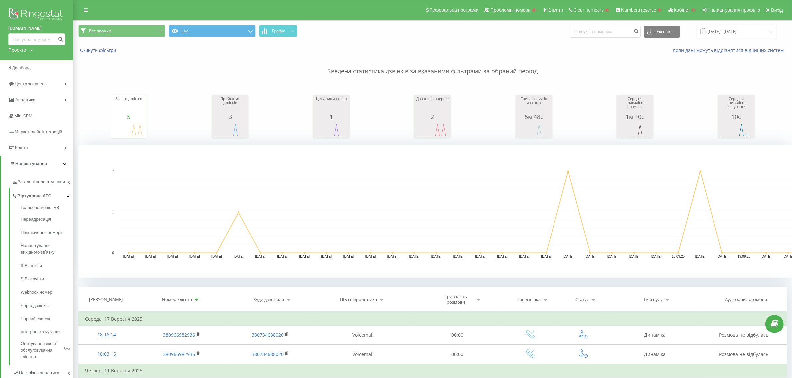
click at [200, 299] on div "Номер клієнта" at bounding box center [181, 300] width 92 height 6
click at [197, 301] on icon at bounding box center [196, 299] width 6 height 3
click at [197, 299] on icon at bounding box center [196, 299] width 6 height 3
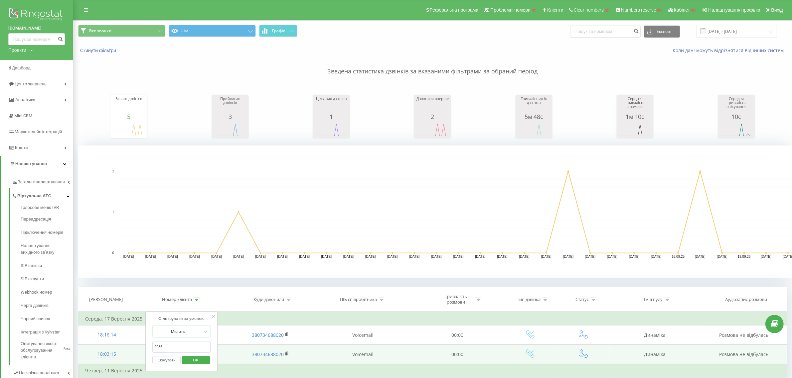
drag, startPoint x: 185, startPoint y: 348, endPoint x: 137, endPoint y: 351, distance: 48.0
click at [137, 351] on table "Фільтрувати за умовою Містить 2936 Скасувати OK Фільтрувати за умовою Містить С…" at bounding box center [432, 381] width 708 height 138
click button "OK" at bounding box center [196, 360] width 28 height 8
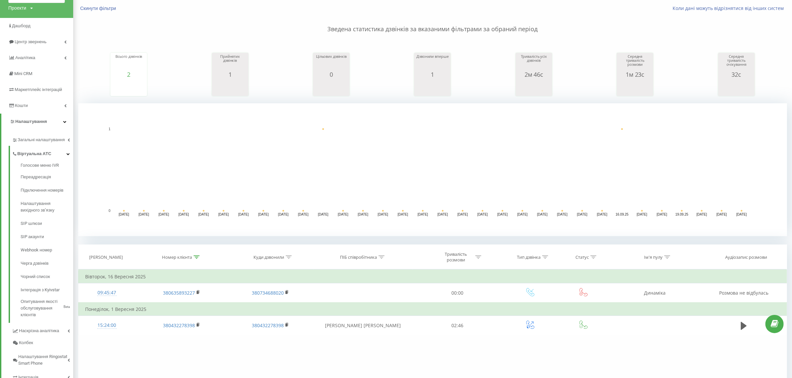
scroll to position [108, 0]
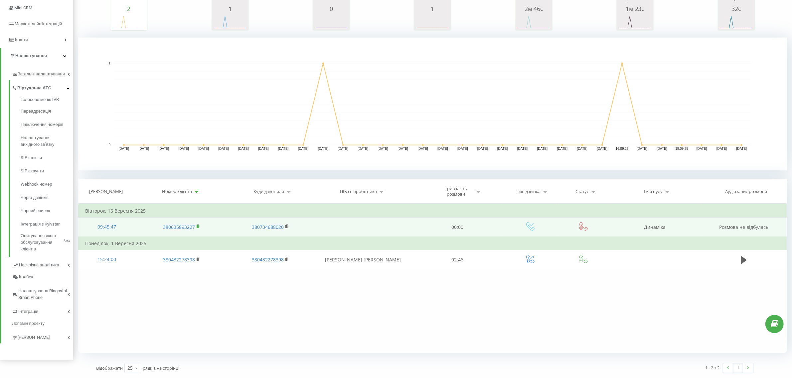
click at [197, 227] on rect at bounding box center [197, 226] width 2 height 3
click at [110, 227] on div "09:45:47" at bounding box center [107, 227] width 44 height 13
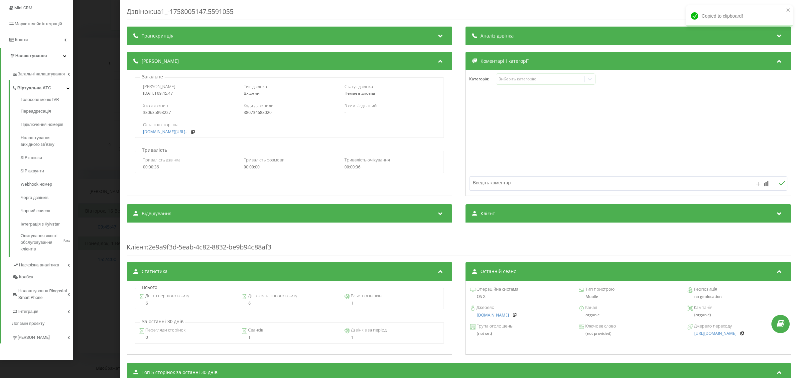
click at [96, 287] on div "Дзвінок : ua1_-1758005147.5591055 Транскрипція Для AI-аналізу майбутніх дзвінкі…" at bounding box center [399, 189] width 798 height 378
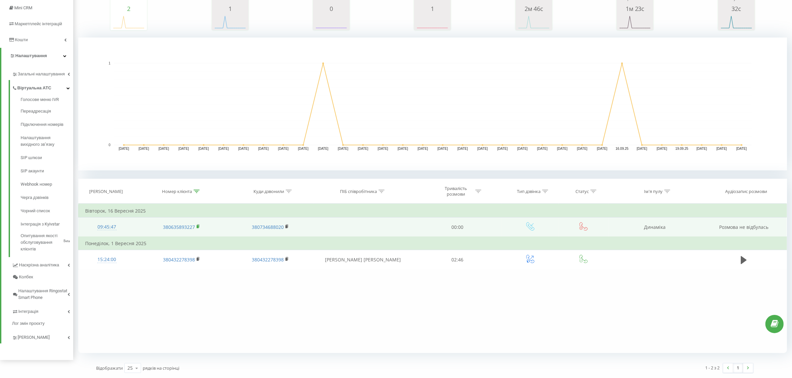
click at [198, 228] on icon at bounding box center [198, 226] width 4 height 5
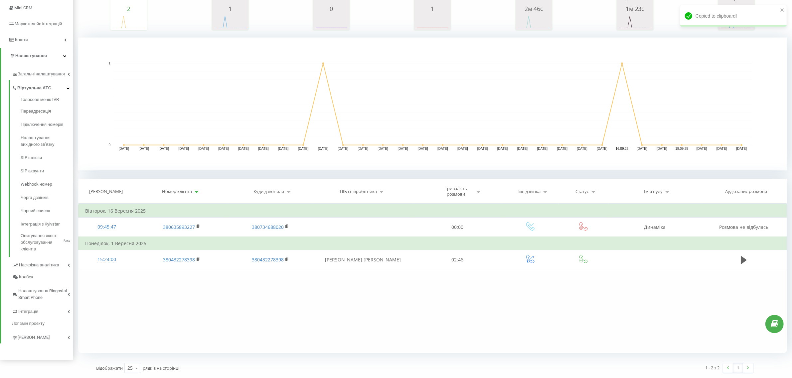
click at [195, 190] on icon at bounding box center [196, 191] width 6 height 3
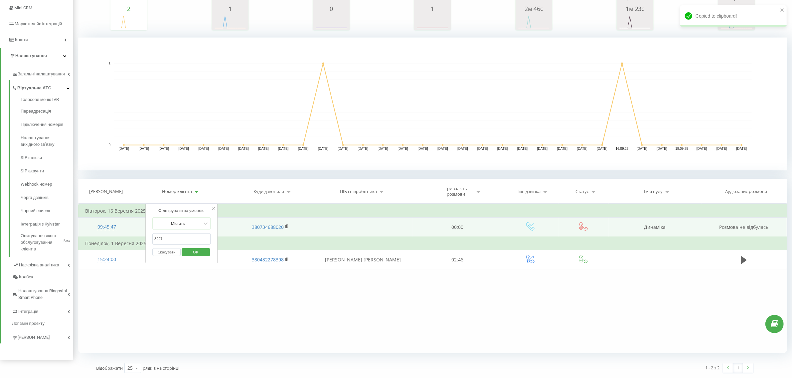
drag, startPoint x: 187, startPoint y: 235, endPoint x: 136, endPoint y: 235, distance: 50.9
click at [137, 235] on table "Фільтрувати за умовою Містить 3227 Скасувати OK Фільтрувати за умовою Містить С…" at bounding box center [432, 237] width 708 height 66
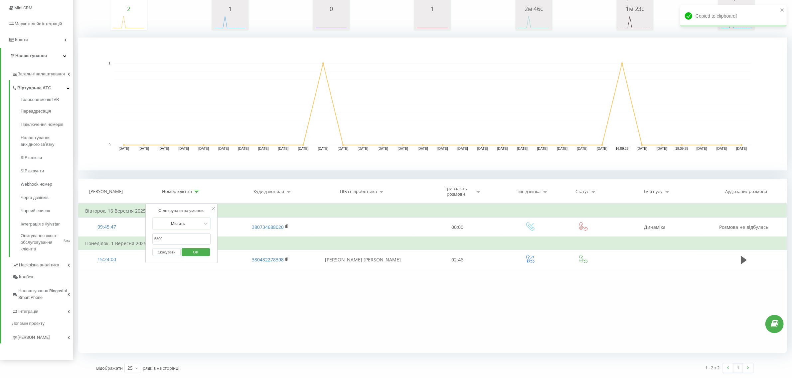
click at [197, 252] on span "OK" at bounding box center [195, 252] width 19 height 10
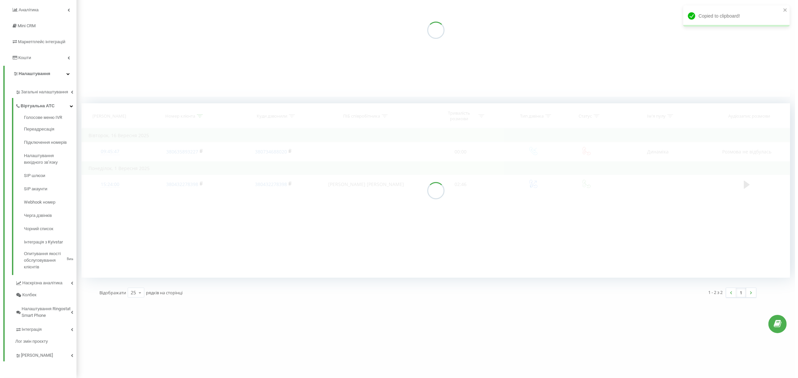
scroll to position [90, 0]
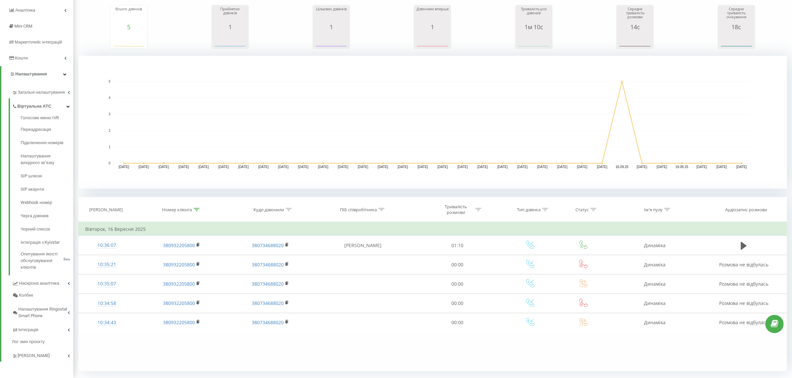
drag, startPoint x: 198, startPoint y: 321, endPoint x: 263, endPoint y: 339, distance: 67.4
click at [198, 321] on icon at bounding box center [198, 322] width 4 height 5
click at [198, 210] on icon at bounding box center [196, 209] width 6 height 3
drag, startPoint x: 167, startPoint y: 259, endPoint x: 153, endPoint y: 256, distance: 13.8
click at [147, 255] on div "Фільтрувати за умовою Містить 5800 Скасувати OK" at bounding box center [181, 252] width 72 height 60
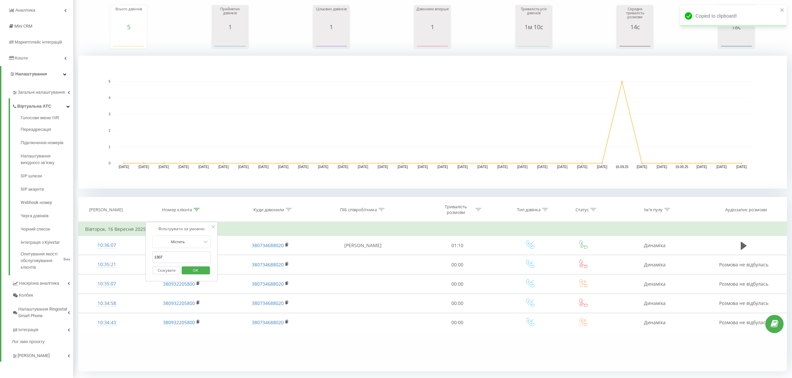
click at [198, 269] on span "OK" at bounding box center [195, 270] width 19 height 10
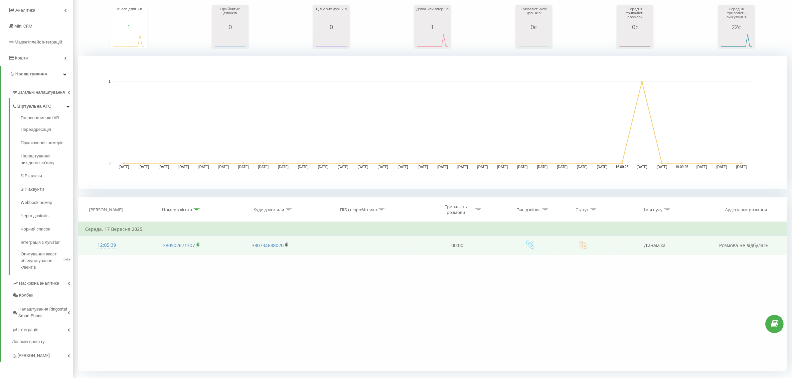
click at [197, 244] on rect at bounding box center [197, 245] width 2 height 3
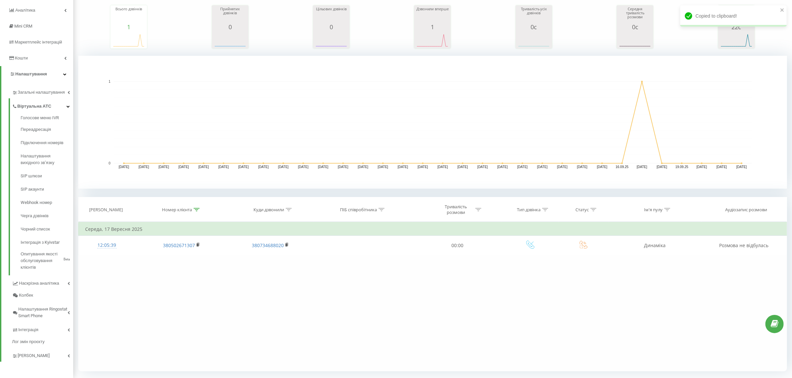
click at [197, 210] on icon at bounding box center [196, 209] width 6 height 3
drag, startPoint x: 177, startPoint y: 262, endPoint x: 127, endPoint y: 259, distance: 49.3
click at [122, 259] on div "Фільтрувати за умовою Містить 1307 Скасувати OK Фільтрувати за умовою Містить С…" at bounding box center [432, 297] width 708 height 150
type input "6063"
click at [191, 271] on span "OK" at bounding box center [195, 270] width 19 height 10
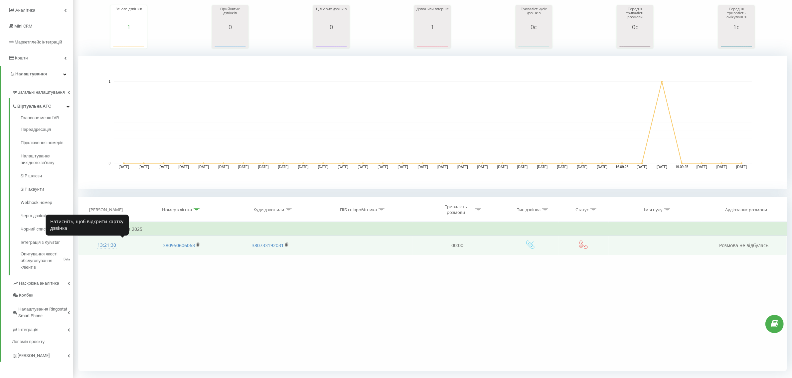
click at [108, 244] on div "13:21:30" at bounding box center [107, 245] width 44 height 13
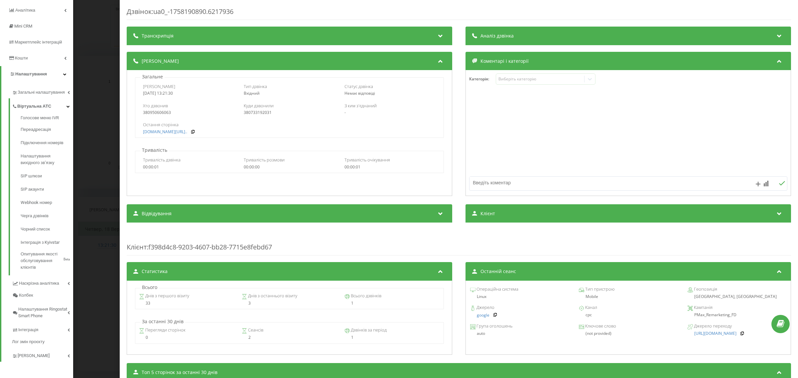
click at [107, 263] on div "Дзвінок : ua0_-1758190890.6217936 Транскрипція Для AI-аналізу майбутніх дзвінкі…" at bounding box center [399, 189] width 798 height 378
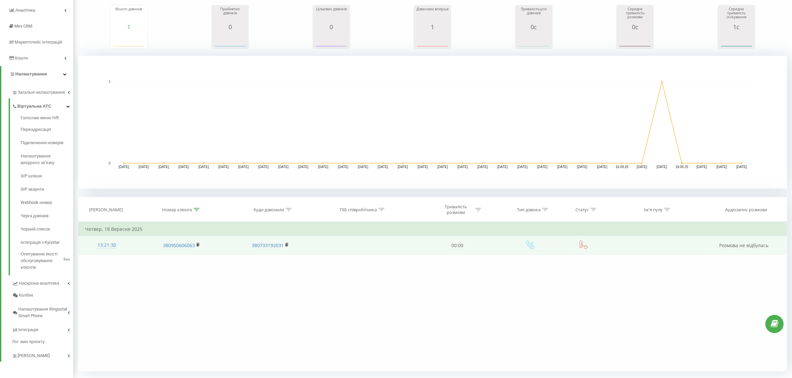
drag, startPoint x: 197, startPoint y: 244, endPoint x: 89, endPoint y: 245, distance: 108.4
click at [197, 244] on rect at bounding box center [197, 245] width 2 height 3
click at [113, 245] on div "13:21:30" at bounding box center [107, 245] width 44 height 13
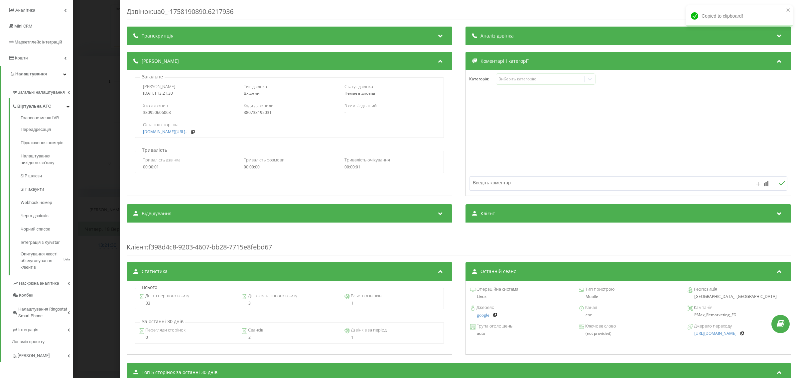
click at [81, 56] on div "Дзвінок : ua0_-1758190890.6217936 Транскрипція Для AI-аналізу майбутніх дзвінкі…" at bounding box center [399, 189] width 798 height 378
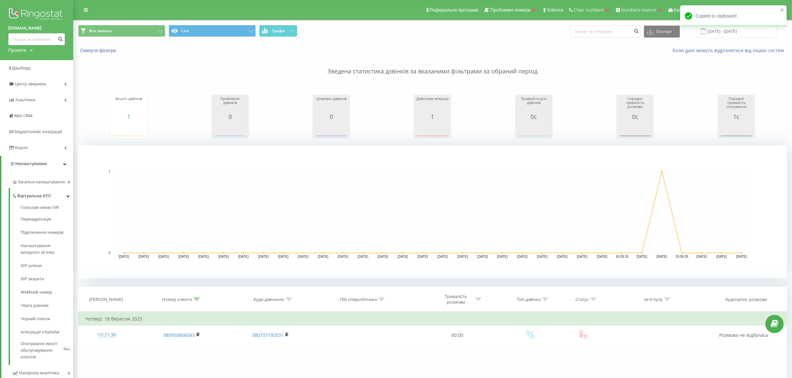
click at [18, 52] on div "Проекти" at bounding box center [17, 50] width 18 height 7
click at [39, 62] on input "text" at bounding box center [26, 61] width 33 height 10
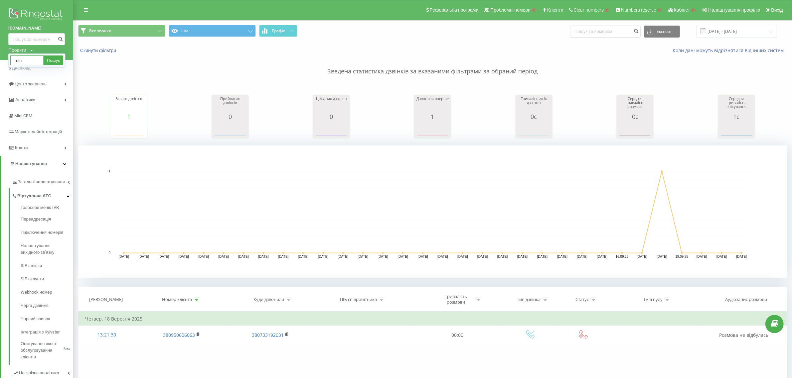
type input "mlnk"
